Goal: Task Accomplishment & Management: Use online tool/utility

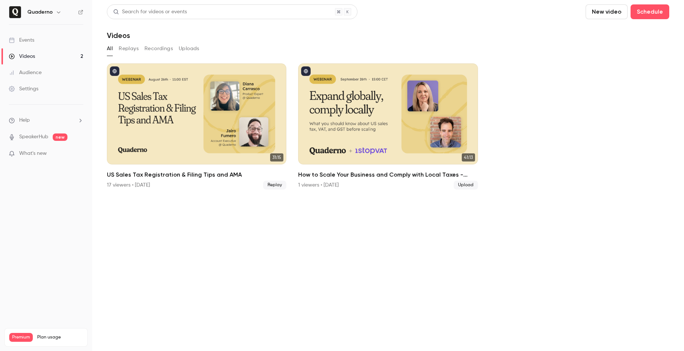
click at [31, 44] on link "Events" at bounding box center [46, 40] width 92 height 16
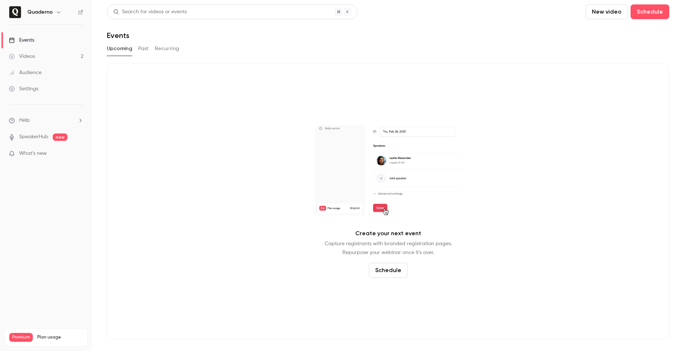
click at [49, 13] on h6 "Quaderno" at bounding box center [39, 11] width 25 height 7
click at [57, 12] on icon "button" at bounding box center [58, 12] width 3 height 2
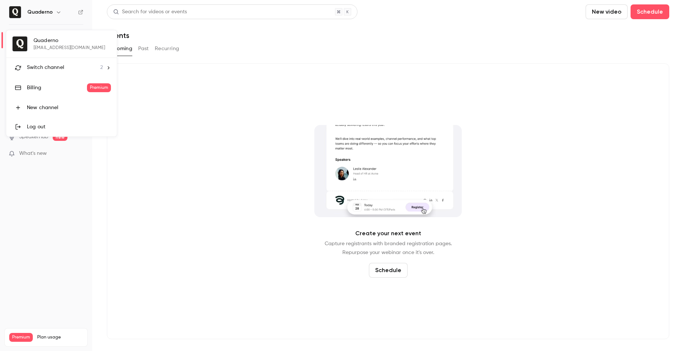
click at [105, 65] on li "Switch channel 2" at bounding box center [61, 68] width 111 height 20
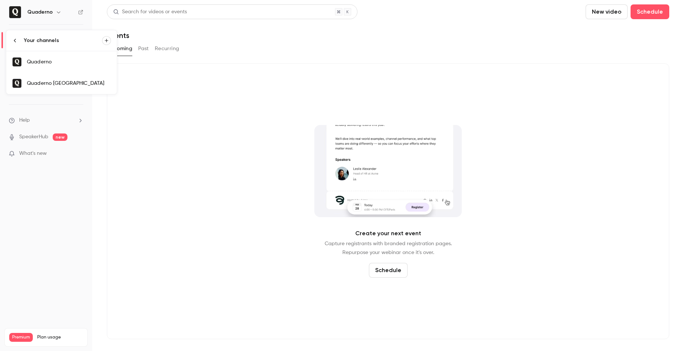
click at [81, 81] on div "Quaderno [GEOGRAPHIC_DATA]" at bounding box center [69, 83] width 84 height 7
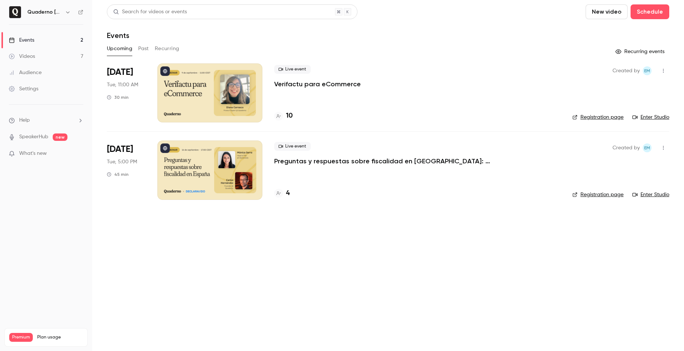
click at [224, 102] on div at bounding box center [209, 92] width 105 height 59
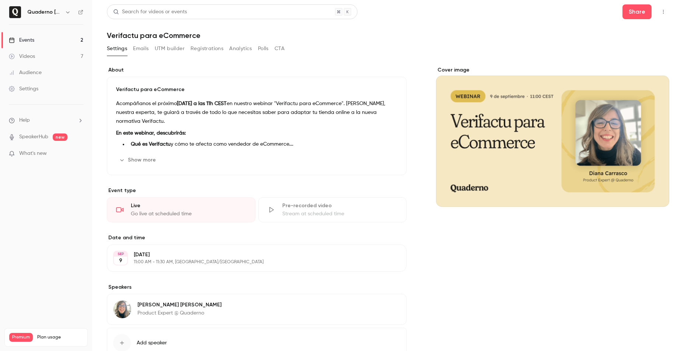
click at [169, 51] on button "UTM builder" at bounding box center [170, 49] width 30 height 12
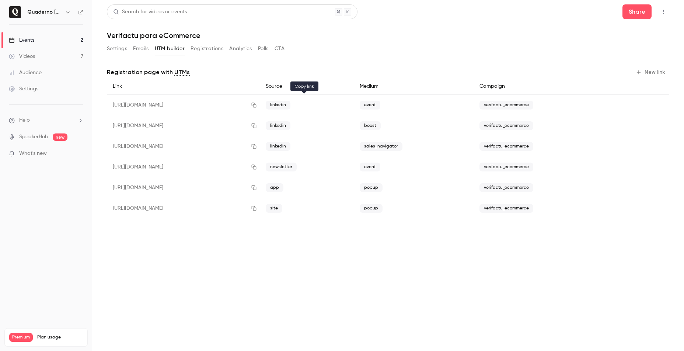
click at [257, 105] on icon "button" at bounding box center [254, 104] width 6 height 5
